Goal: Task Accomplishment & Management: Manage account settings

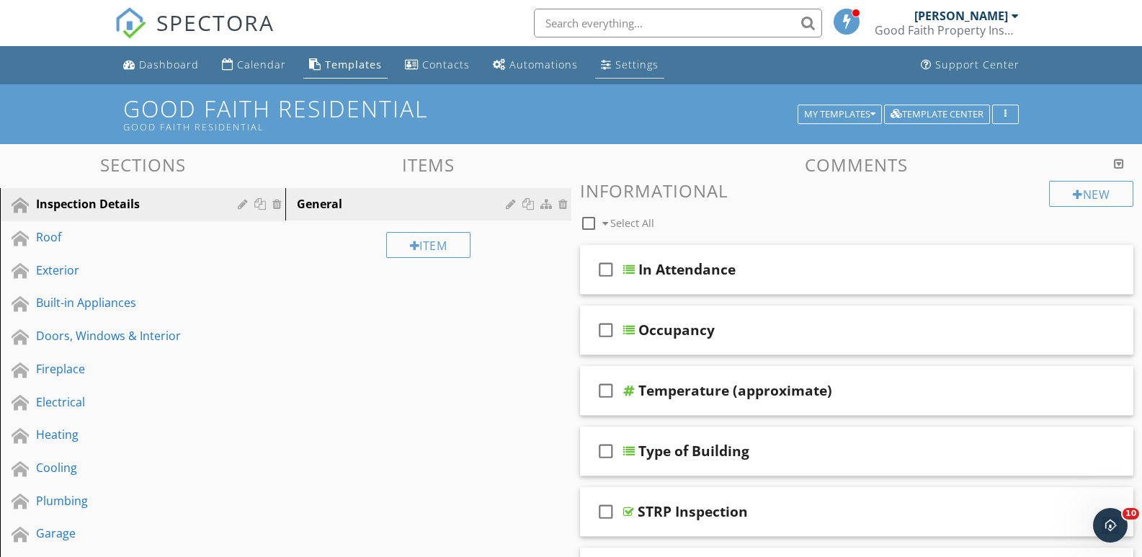
click at [628, 63] on div "Settings" at bounding box center [636, 65] width 43 height 14
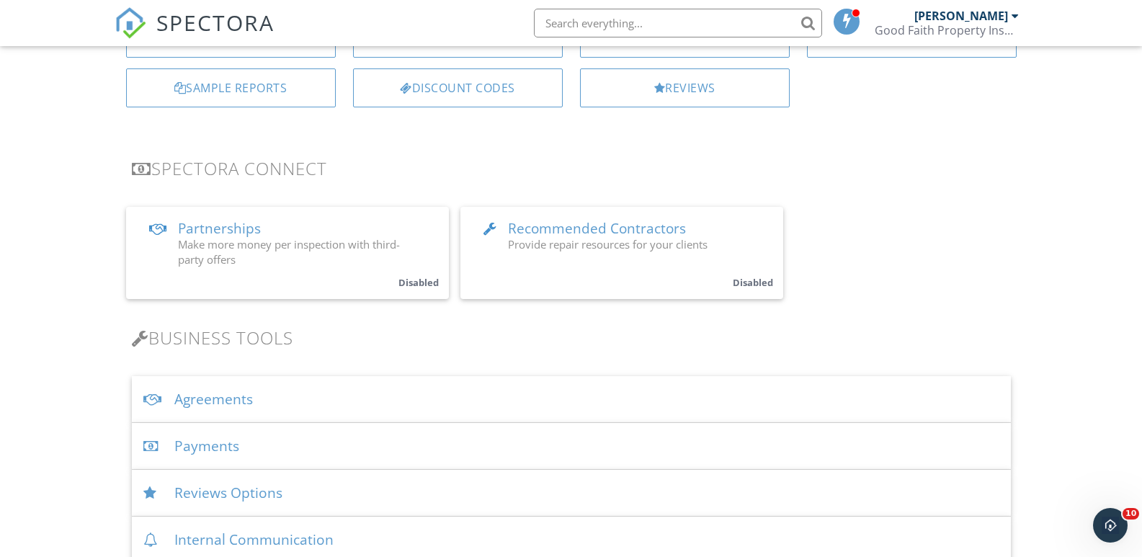
scroll to position [360, 0]
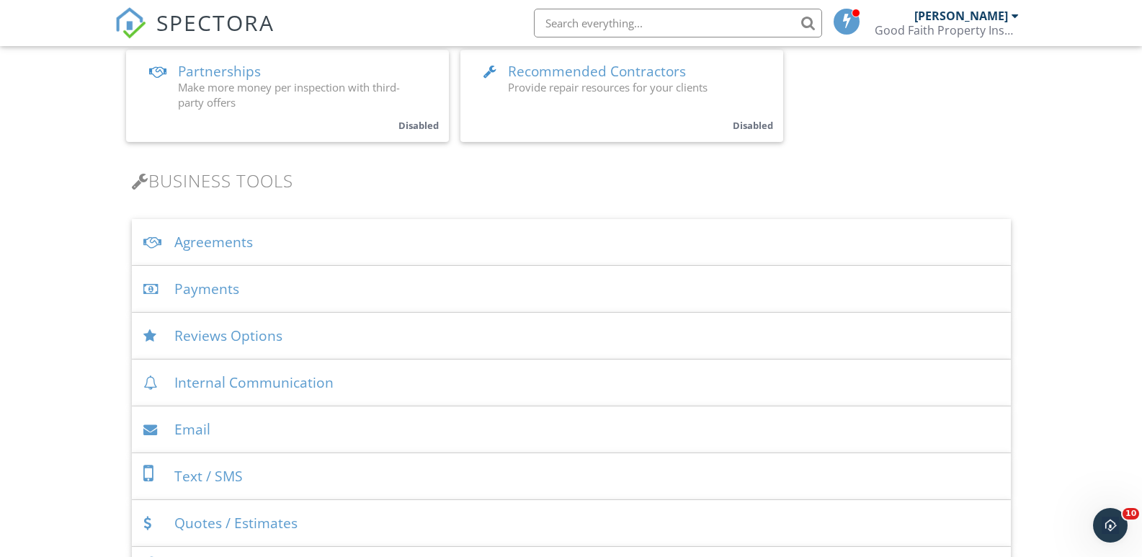
click at [213, 239] on div "Agreements" at bounding box center [571, 242] width 879 height 47
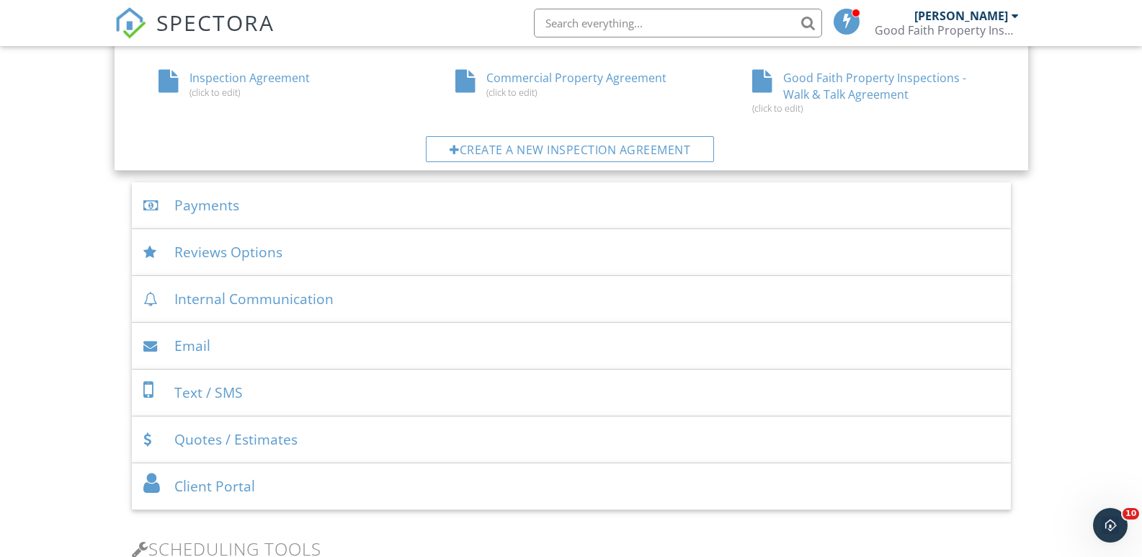
scroll to position [721, 0]
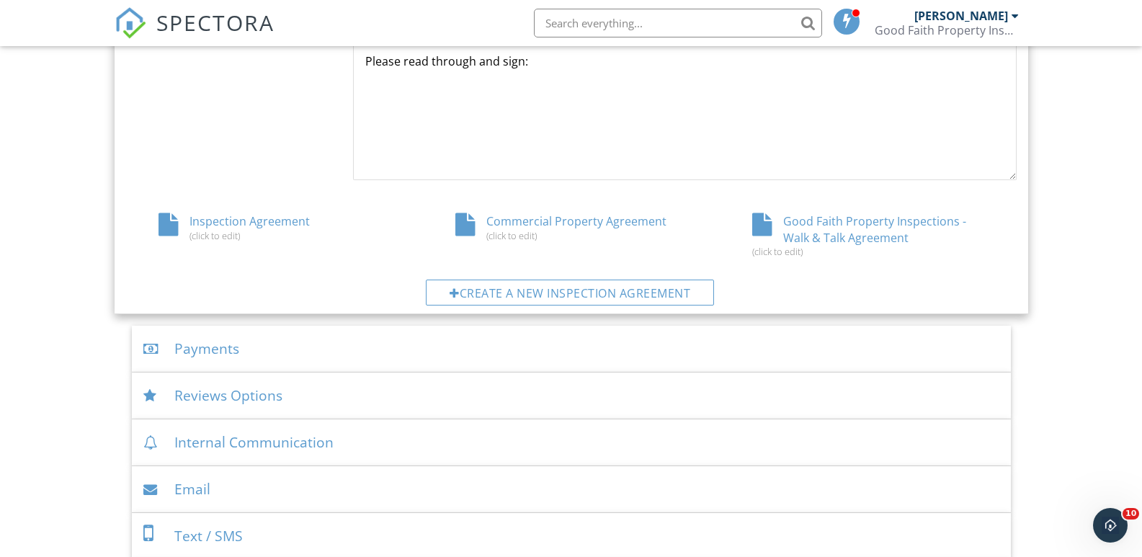
click at [208, 236] on div "Inspection Agreement (click to edit)" at bounding box center [274, 226] width 297 height 27
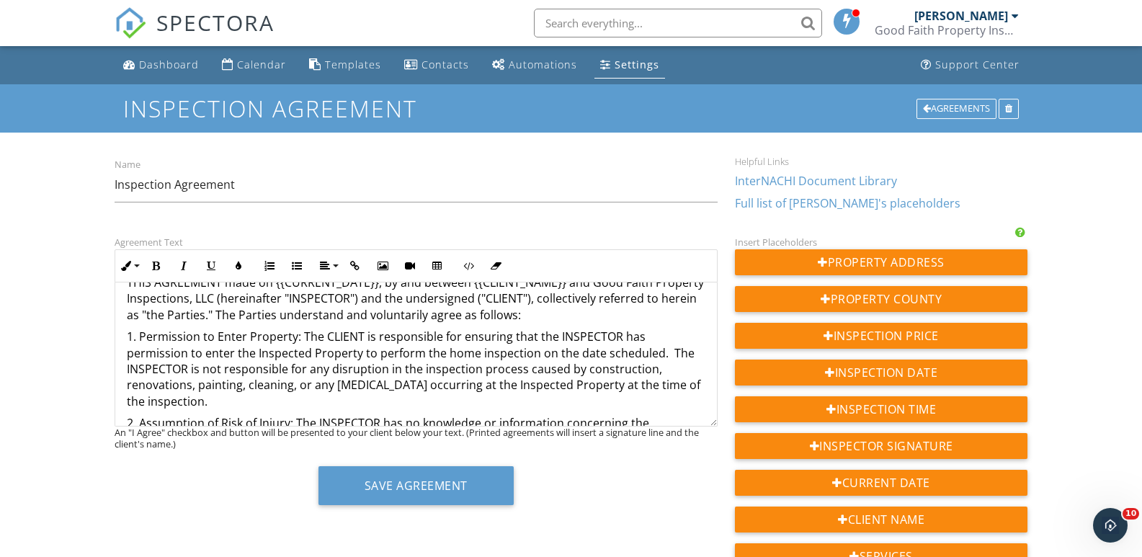
scroll to position [144, 0]
drag, startPoint x: 363, startPoint y: 334, endPoint x: 281, endPoint y: 342, distance: 82.5
drag, startPoint x: 281, startPoint y: 342, endPoint x: 56, endPoint y: 288, distance: 231.4
click at [56, 288] on div "Dashboard Calendar Templates Contacts Automations Settings Support Center Inspe…" at bounding box center [571, 555] width 1142 height 1019
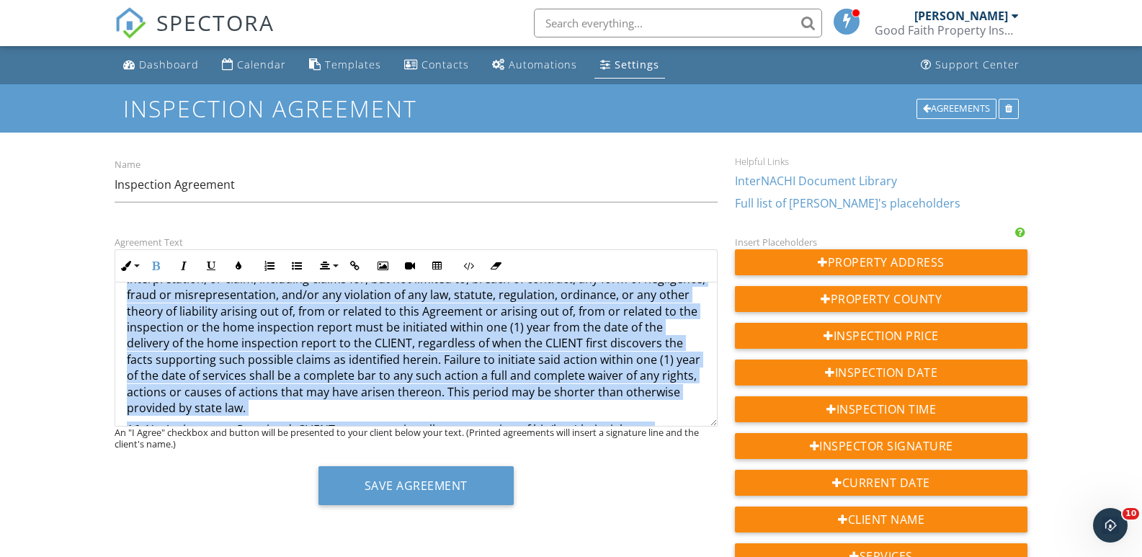
scroll to position [3008, 0]
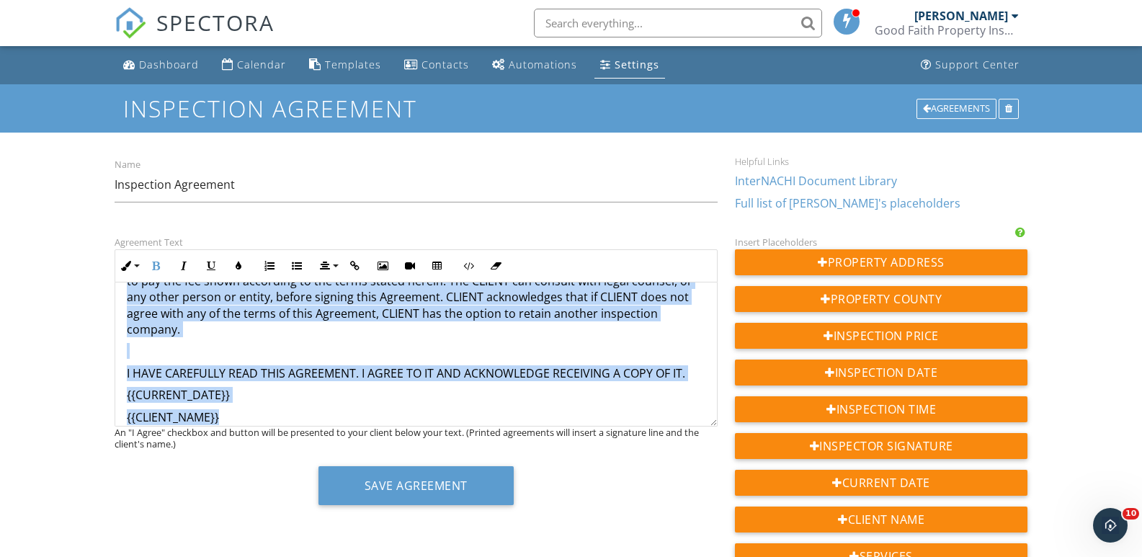
drag, startPoint x: 272, startPoint y: 308, endPoint x: 303, endPoint y: 411, distance: 107.6
copy div "Lore Ipsum Dolorsit Ametconsect Adip Elitseddoe Temporinc Utlabor Etdol 4180 MA…"
click at [252, 62] on div "Calendar" at bounding box center [261, 65] width 49 height 14
